Goal: Navigation & Orientation: Understand site structure

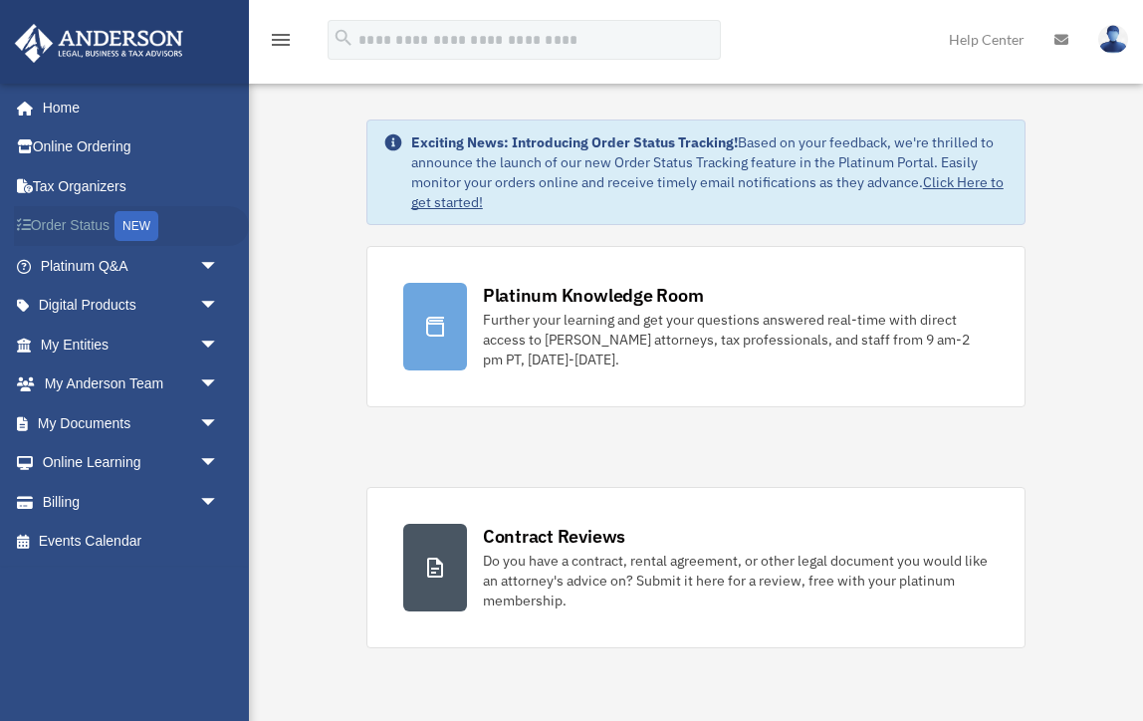
click at [108, 216] on link "Order Status NEW" at bounding box center [131, 226] width 235 height 41
click at [93, 268] on link "Platinum Q&A arrow_drop_down" at bounding box center [131, 266] width 235 height 40
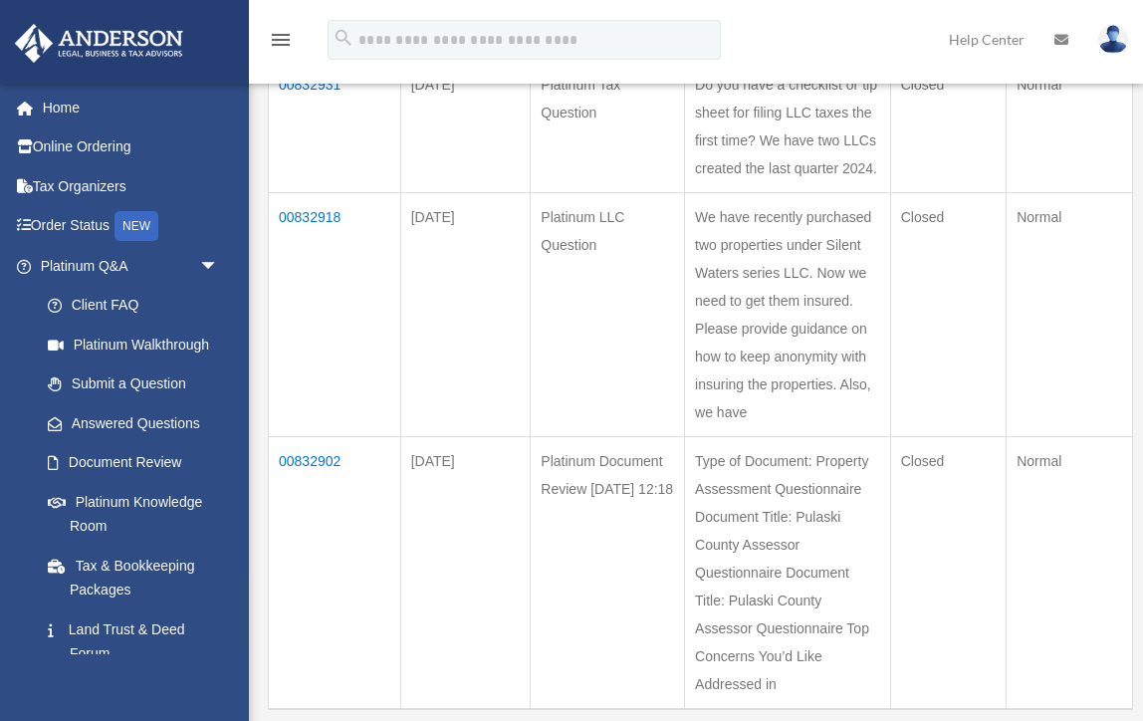
scroll to position [1186, 0]
click at [135, 254] on link "Platinum Q&A arrow_drop_down" at bounding box center [131, 266] width 235 height 40
click at [211, 261] on span "arrow_drop_down" at bounding box center [219, 266] width 40 height 41
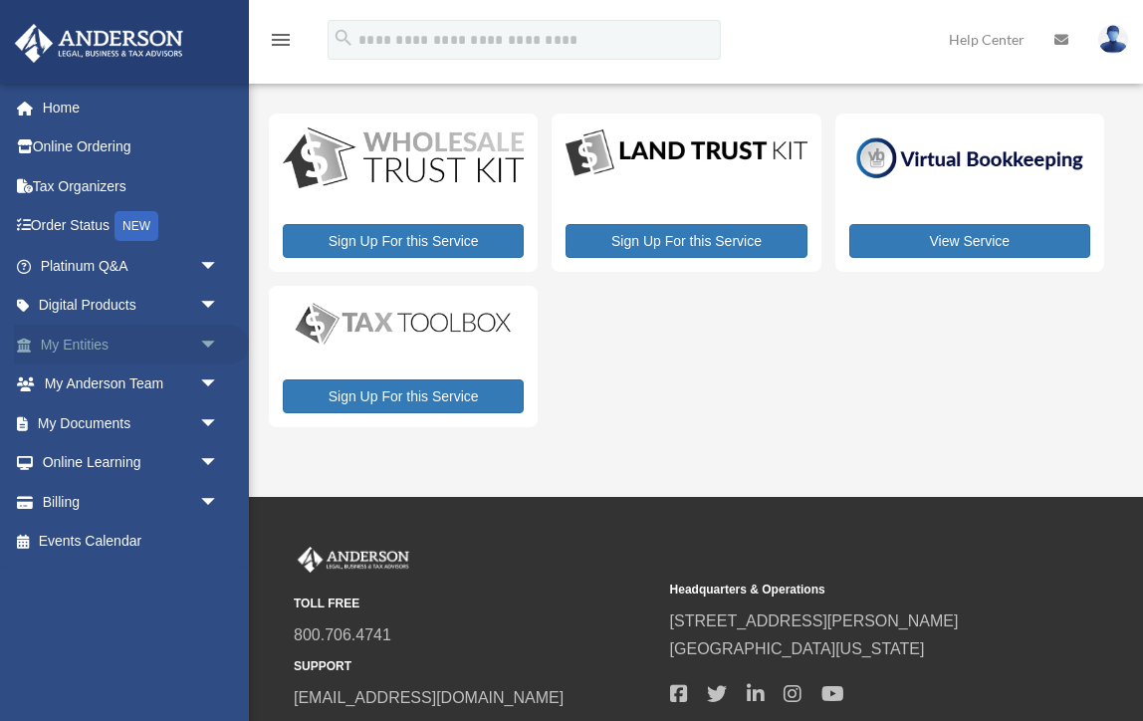
click at [85, 338] on link "My Entities arrow_drop_down" at bounding box center [131, 345] width 235 height 40
click at [203, 305] on span "arrow_drop_down" at bounding box center [219, 306] width 40 height 41
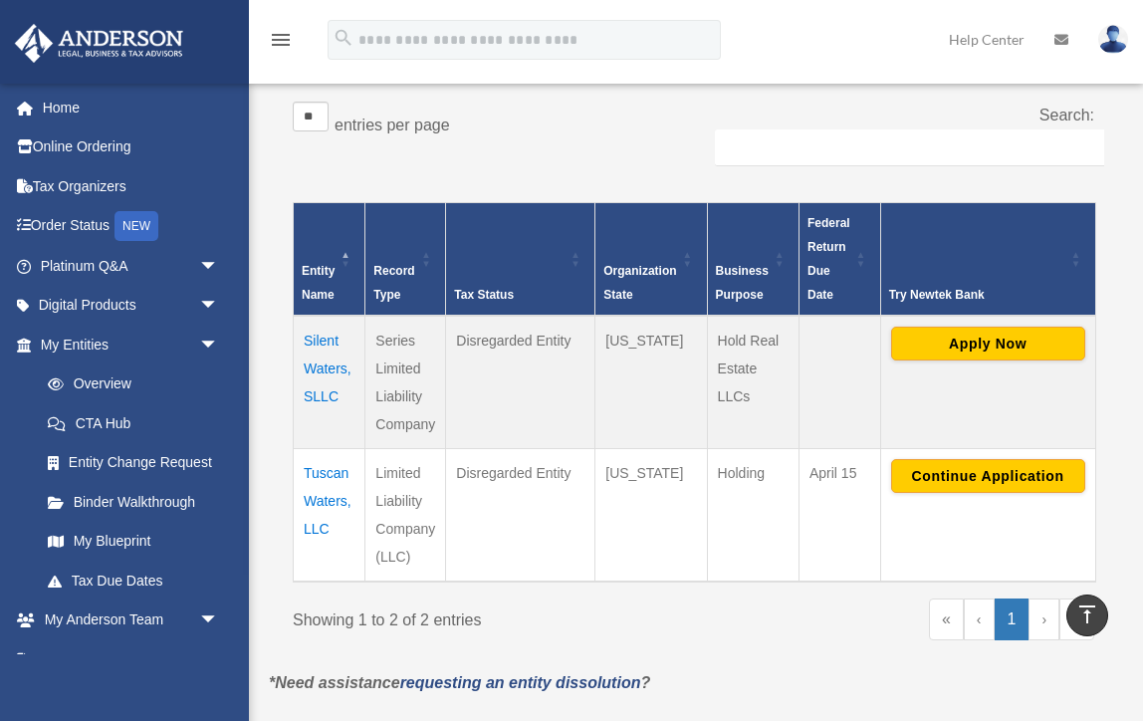
scroll to position [323, 0]
